Goal: Task Accomplishment & Management: Manage account settings

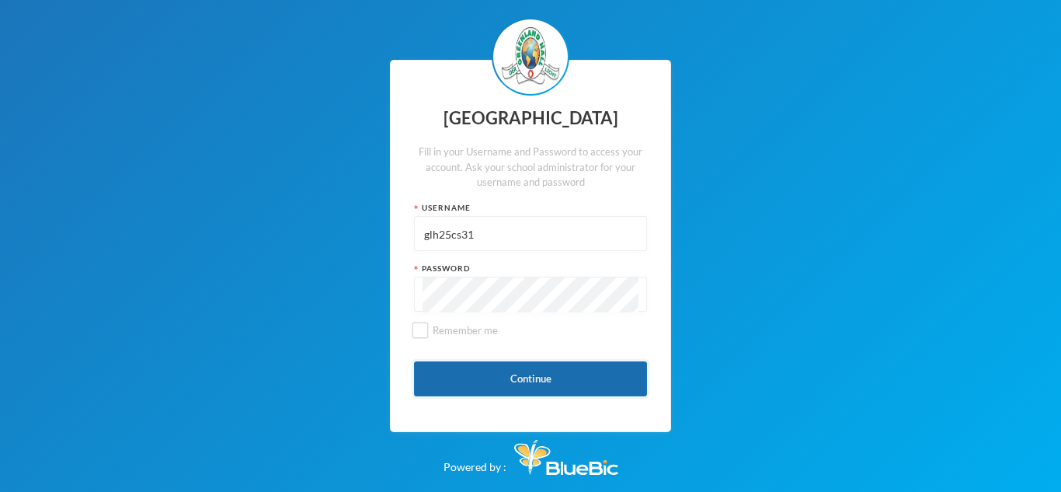
click at [566, 371] on button "Continue" at bounding box center [530, 378] width 233 height 35
click at [572, 381] on button "Continue" at bounding box center [530, 378] width 233 height 35
click at [585, 374] on button "Continue" at bounding box center [530, 378] width 233 height 35
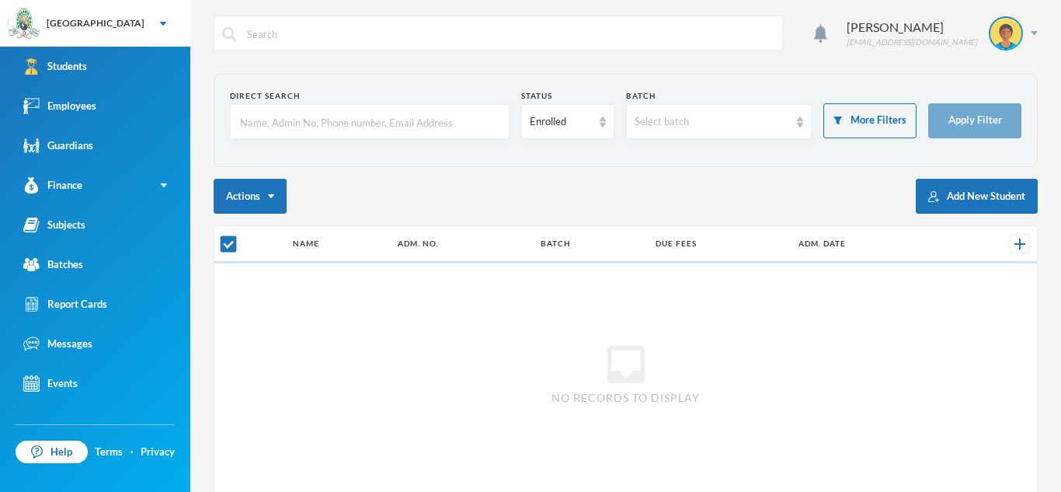
checkbox input "false"
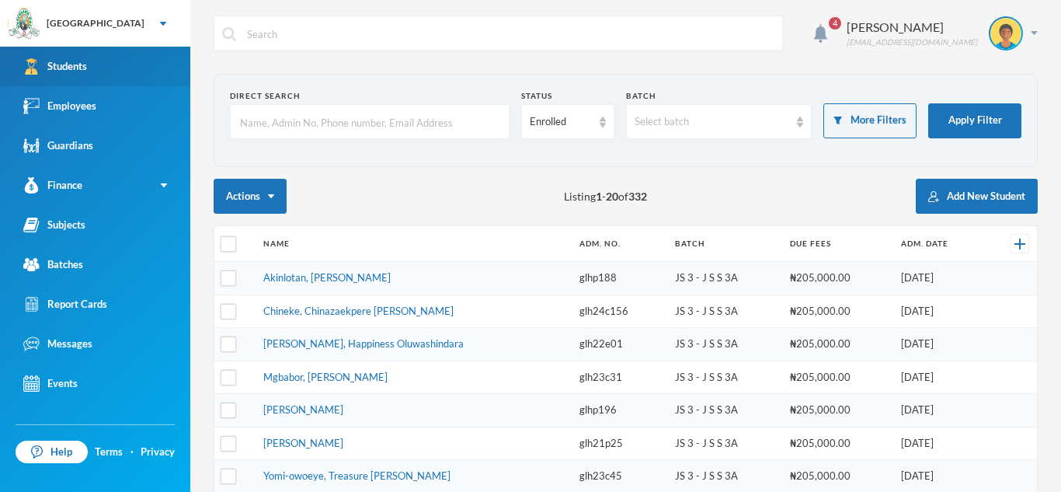
click at [108, 54] on link "Students" at bounding box center [95, 67] width 190 height 40
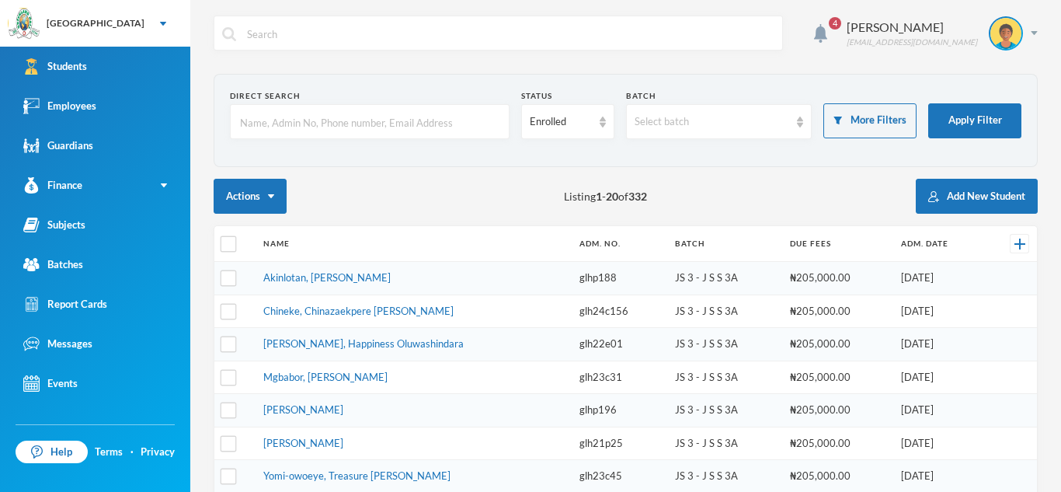
click at [310, 117] on input "text" at bounding box center [369, 122] width 263 height 35
type input "[PERSON_NAME]"
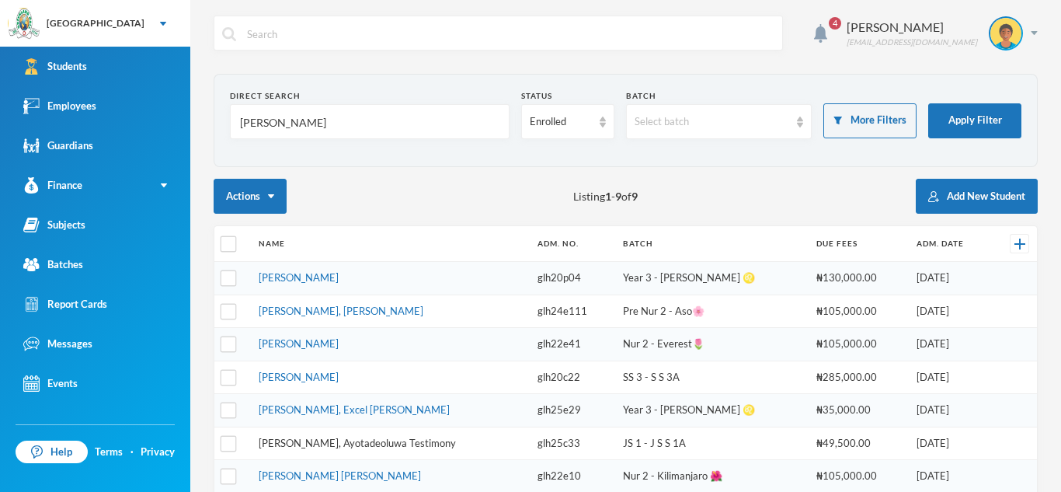
click at [389, 437] on link "[PERSON_NAME], Ayotadeoluwa Testimony" at bounding box center [357, 443] width 197 height 12
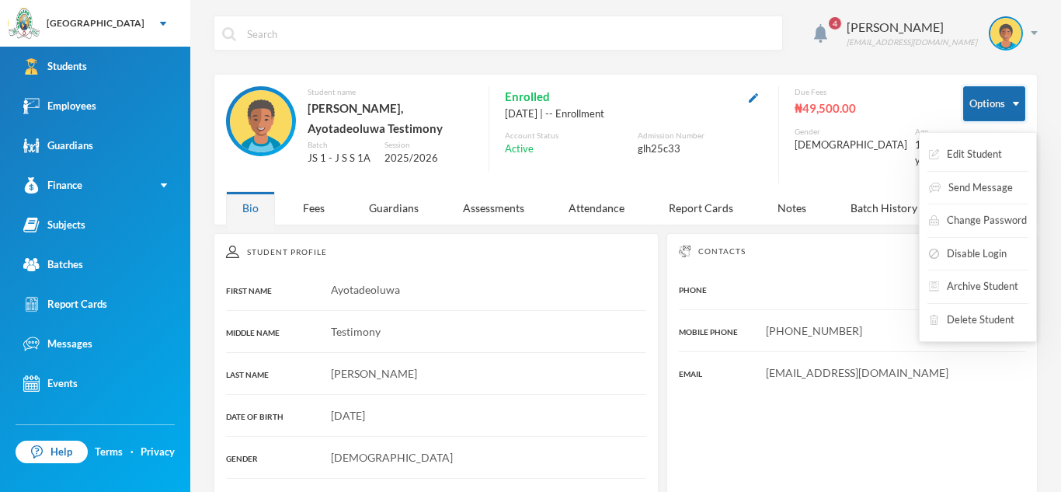
click at [1006, 103] on button "Options" at bounding box center [994, 103] width 62 height 35
click at [995, 152] on button "Edit Student" at bounding box center [966, 155] width 76 height 28
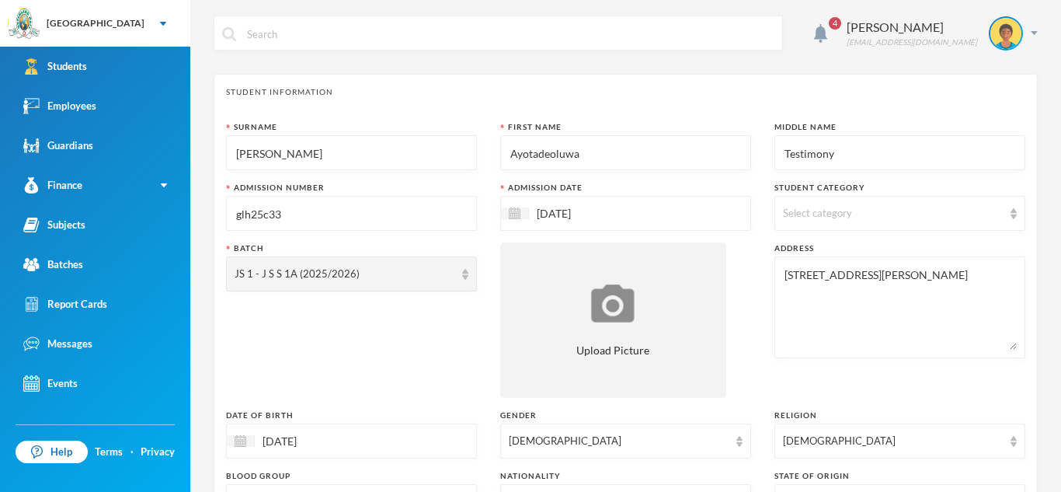
click at [317, 155] on input "[PERSON_NAME]" at bounding box center [352, 153] width 234 height 35
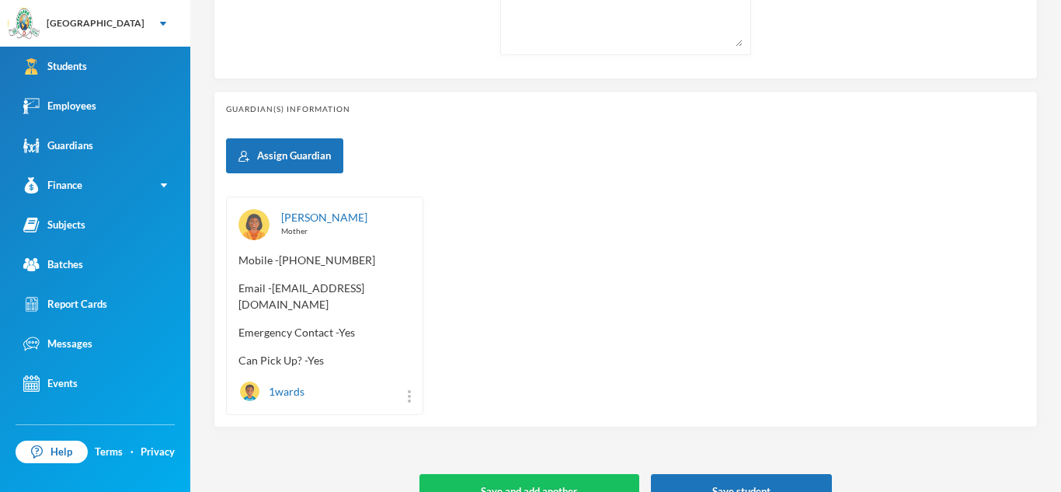
scroll to position [668, 0]
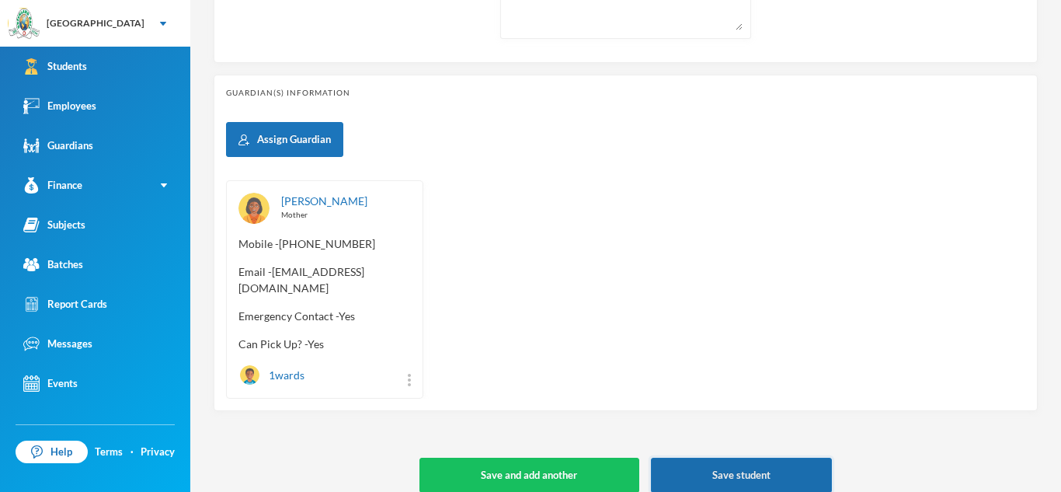
type input "Ayodeji"
click at [733, 458] on button "Save student" at bounding box center [741, 475] width 181 height 35
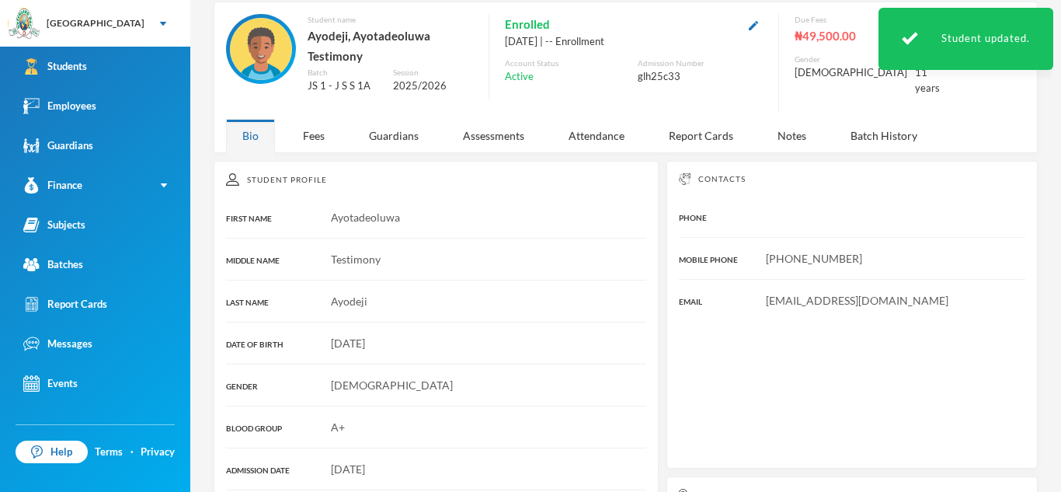
scroll to position [293, 0]
